Goal: Information Seeking & Learning: Learn about a topic

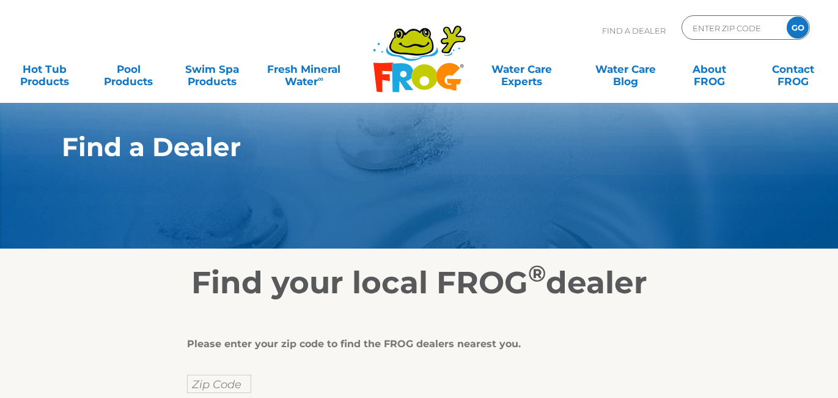
scroll to position [24, 0]
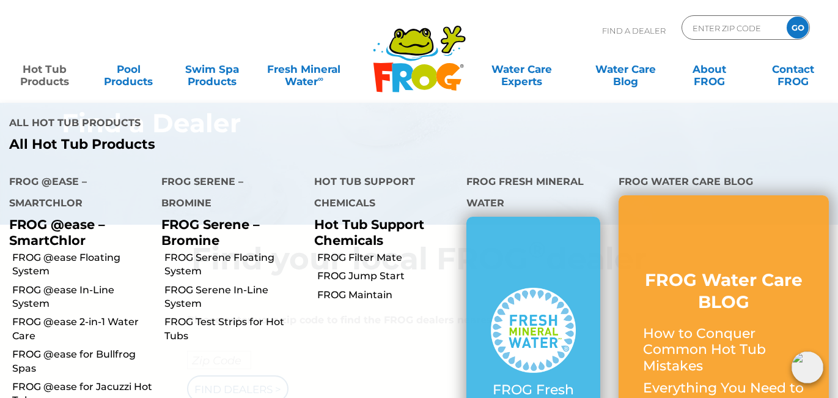
click at [45, 72] on link "Hot Tub Products" at bounding box center [44, 69] width 65 height 24
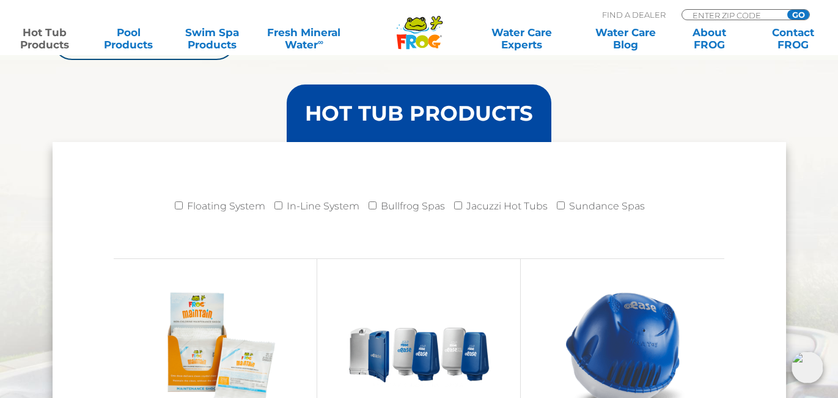
scroll to position [1198, 0]
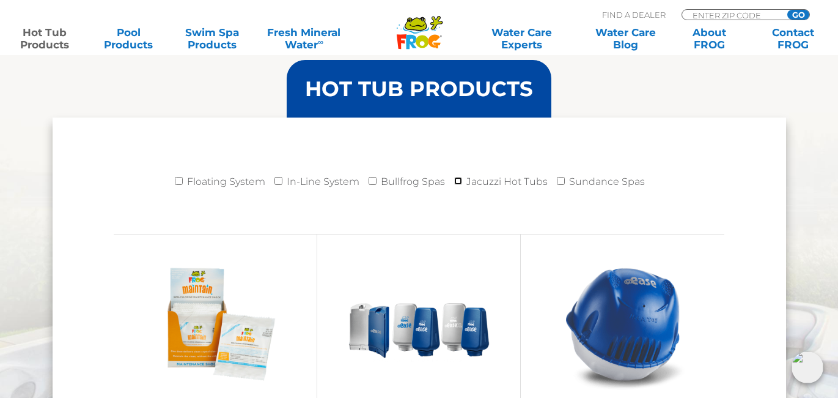
click at [459, 177] on input "Jacuzzi Hot Tubs" at bounding box center [458, 181] width 8 height 8
checkbox input "true"
click at [181, 179] on input "Floating System" at bounding box center [179, 181] width 8 height 8
checkbox input "true"
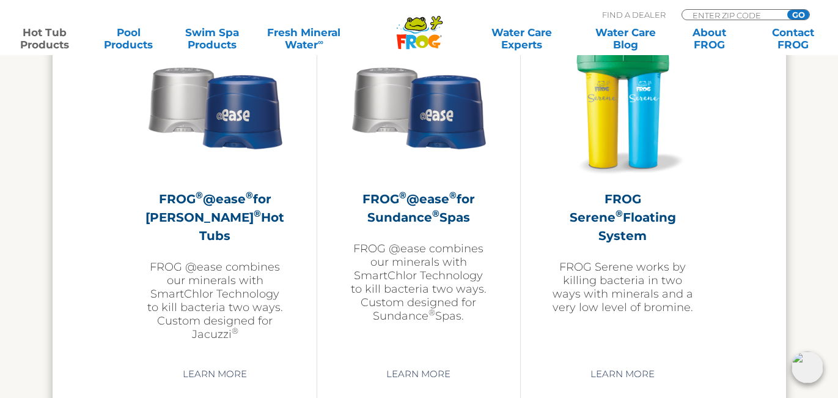
scroll to position [2249, 0]
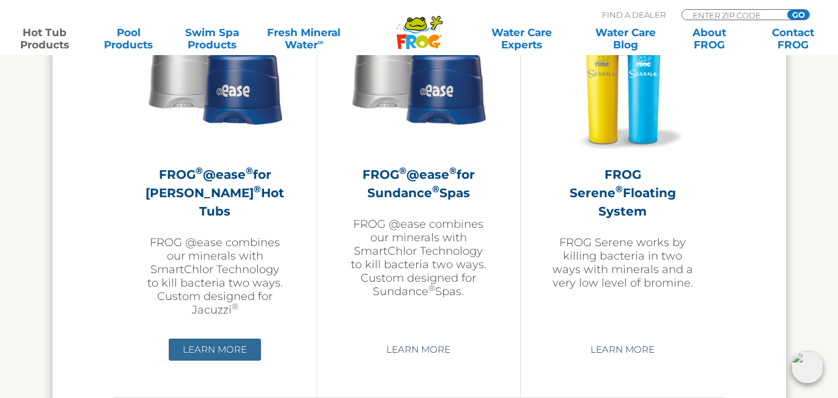
click at [207, 345] on link "Learn More" at bounding box center [215, 349] width 92 height 22
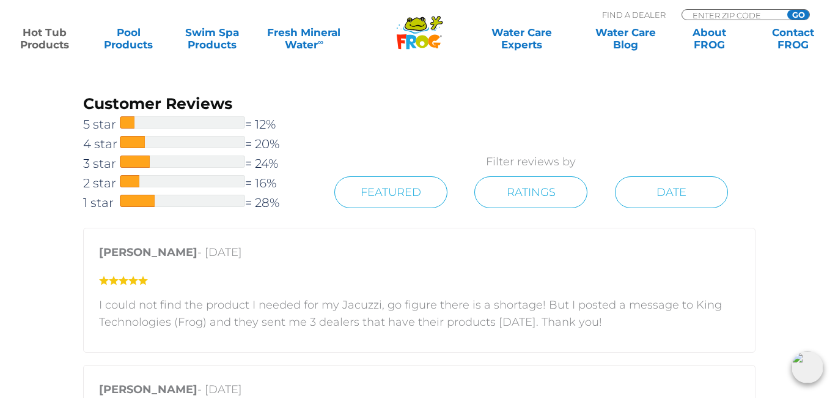
scroll to position [1810, 0]
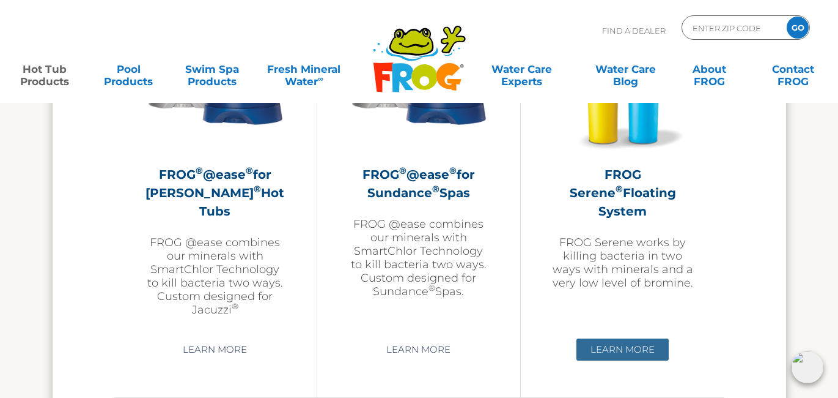
click at [640, 346] on link "Learn More" at bounding box center [623, 349] width 92 height 22
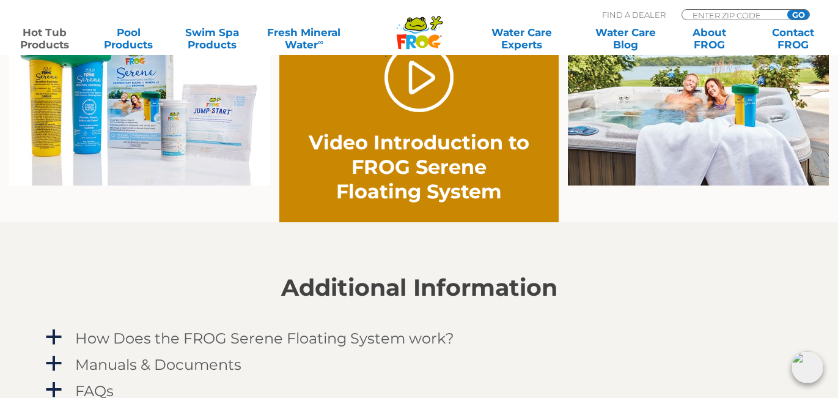
scroll to position [856, 0]
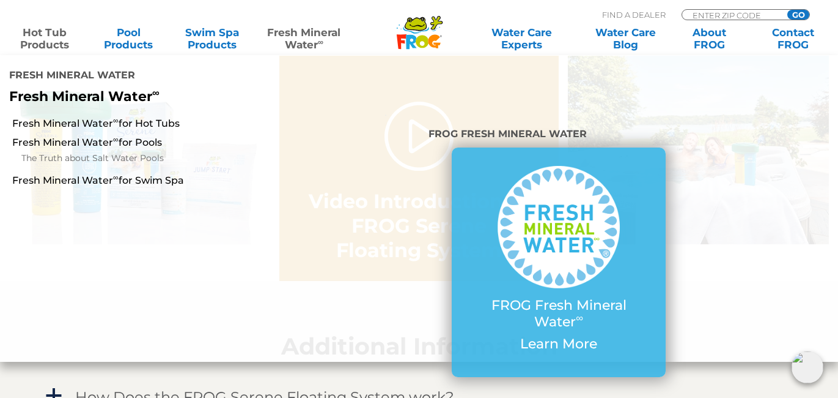
click at [689, 204] on div "FROG Fresh Mineral Water ∞ Learn More" at bounding box center [559, 261] width 261 height 229
click at [422, 137] on li "FROG Fresh Mineral Water FROG Fresh Mineral Water ∞ Learn More" at bounding box center [559, 237] width 279 height 247
click at [252, 112] on li "Fresh Mineral Water Fresh Mineral Water ∞" at bounding box center [174, 84] width 349 height 59
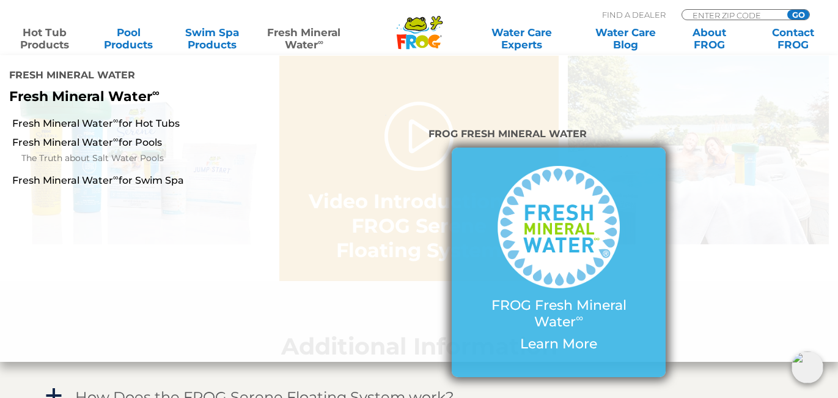
click at [570, 346] on p "Learn More" at bounding box center [558, 344] width 165 height 16
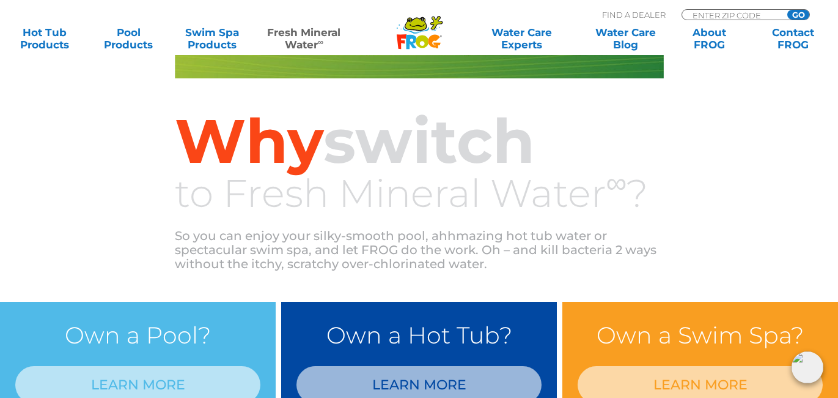
scroll to position [807, 0]
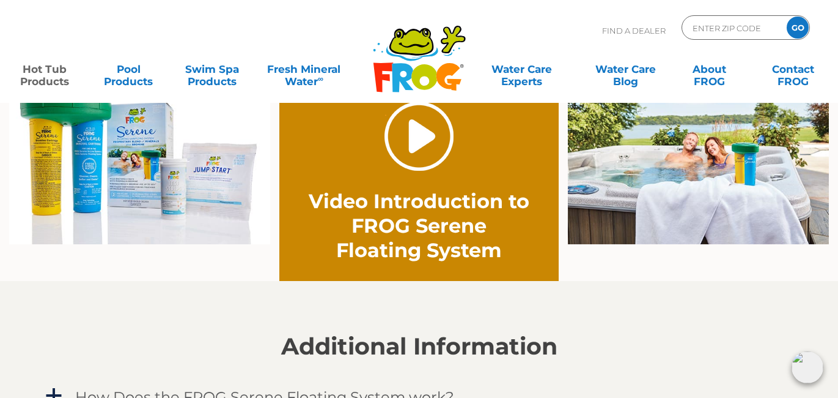
click at [426, 136] on link "." at bounding box center [419, 136] width 69 height 69
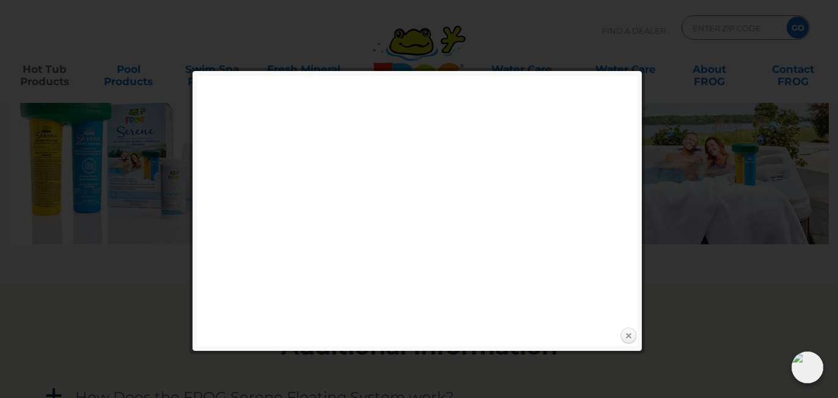
click at [631, 334] on link "Close" at bounding box center [629, 336] width 18 height 18
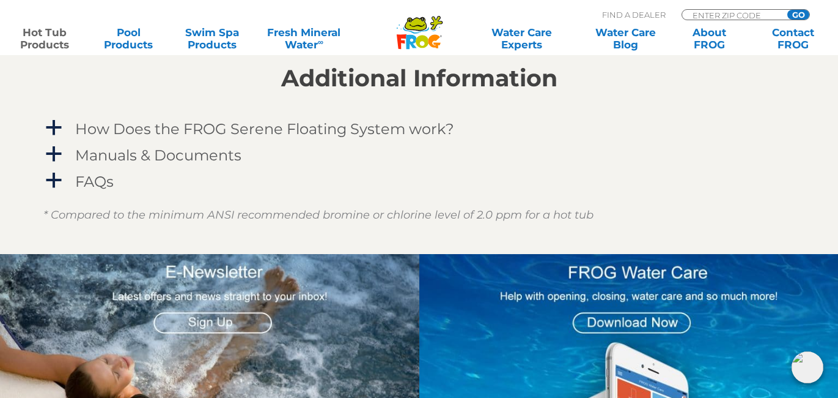
scroll to position [1125, 0]
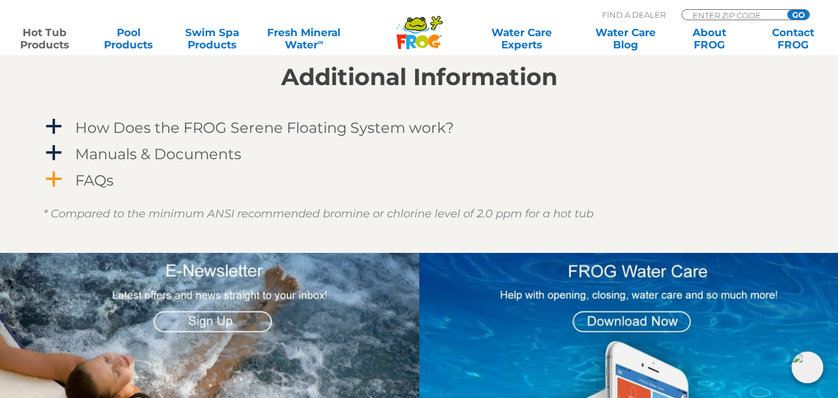
click at [95, 178] on h4 "FAQs" at bounding box center [94, 180] width 39 height 17
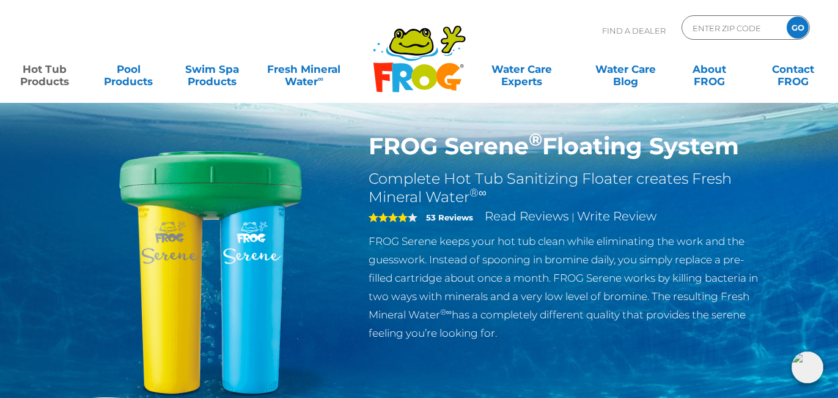
scroll to position [0, 0]
